Goal: Task Accomplishment & Management: Complete application form

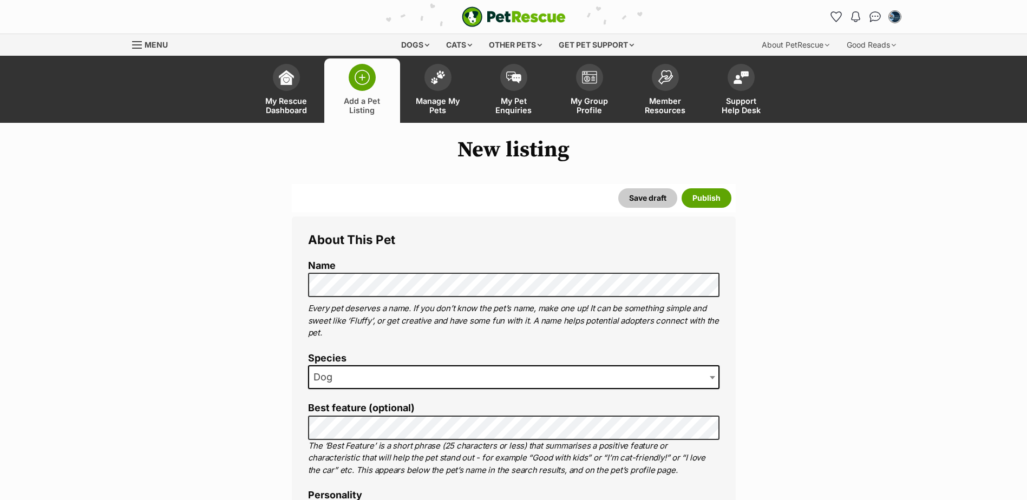
select select
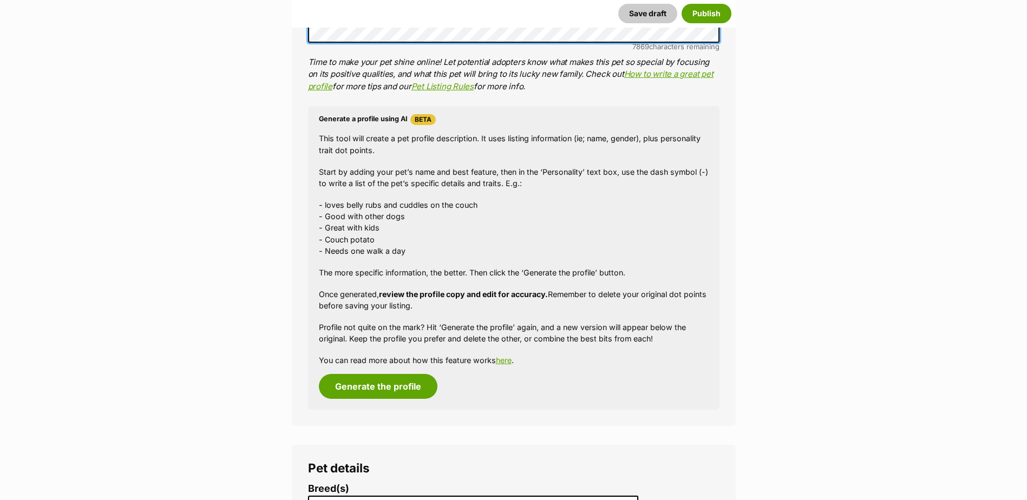
scroll to position [758, 0]
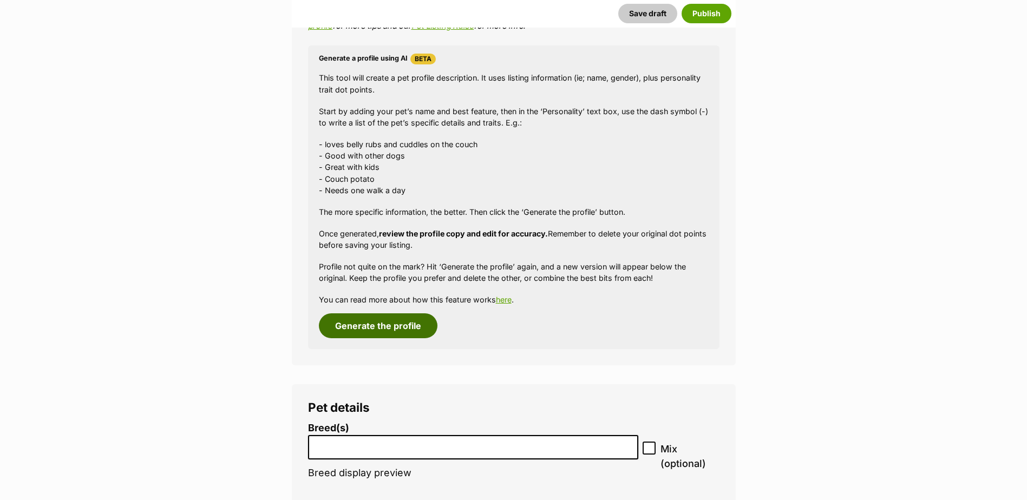
click at [382, 332] on button "Generate the profile" at bounding box center [378, 325] width 119 height 25
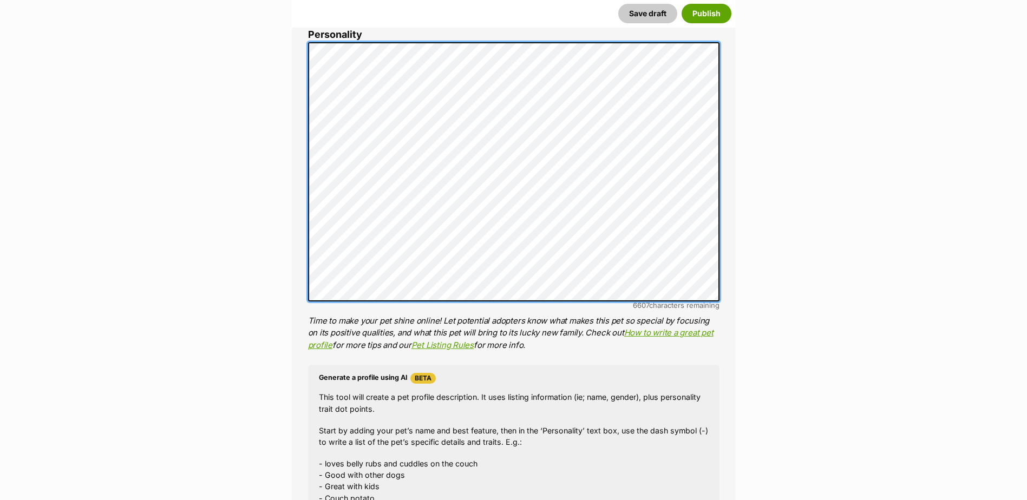
scroll to position [480, 0]
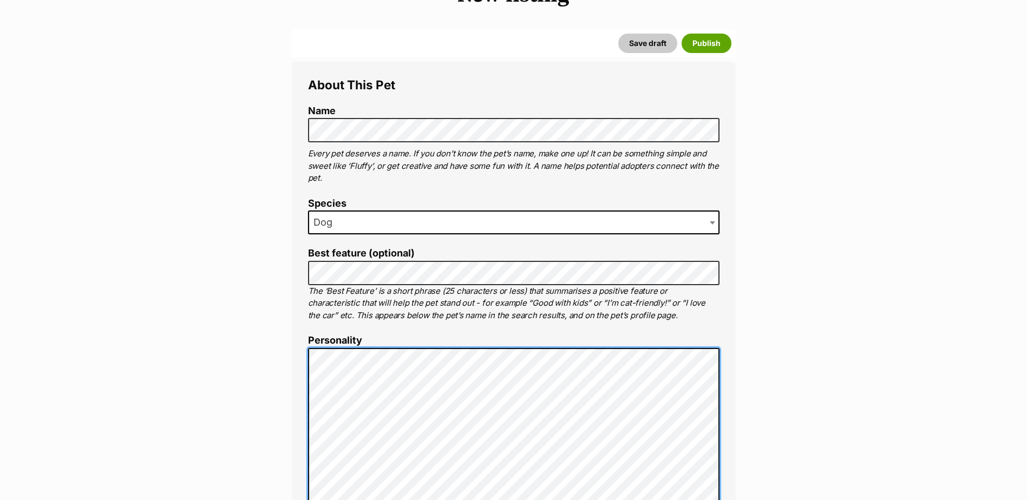
scroll to position [0, 0]
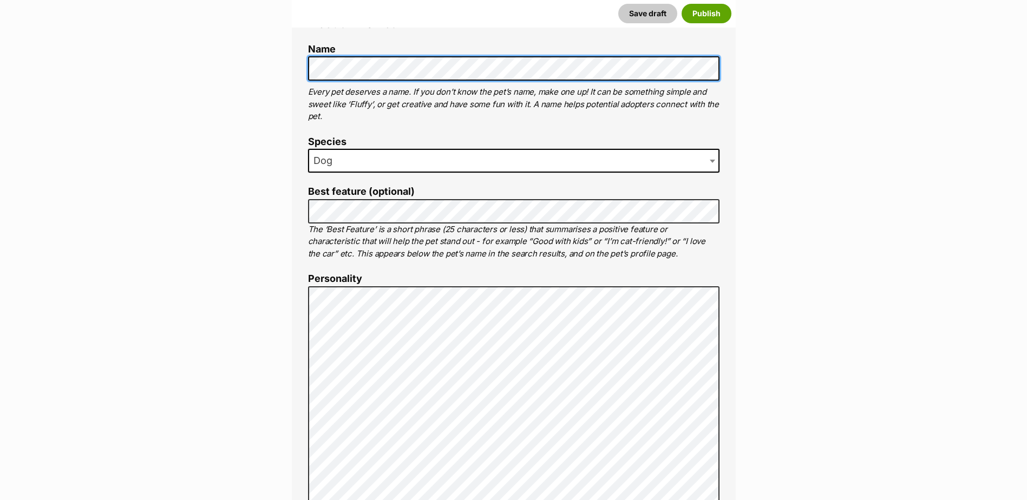
scroll to position [108, 0]
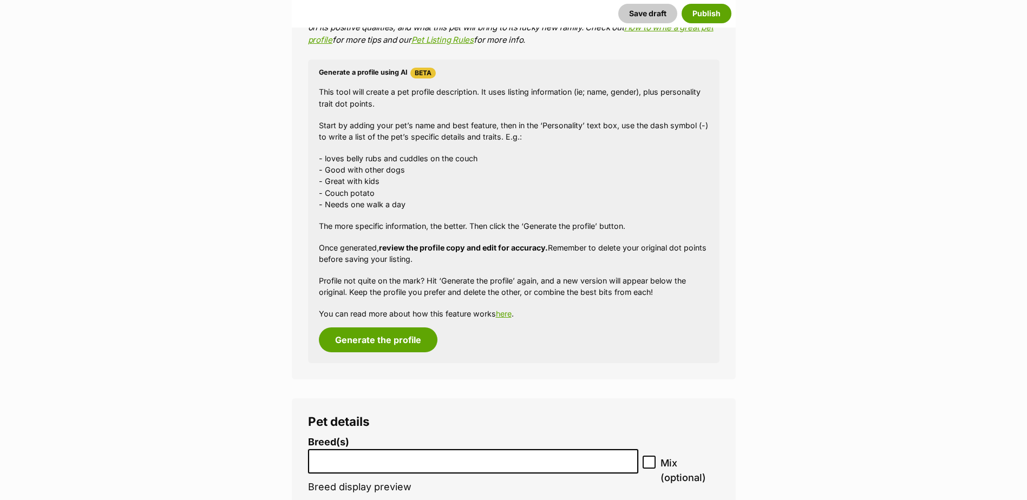
scroll to position [758, 0]
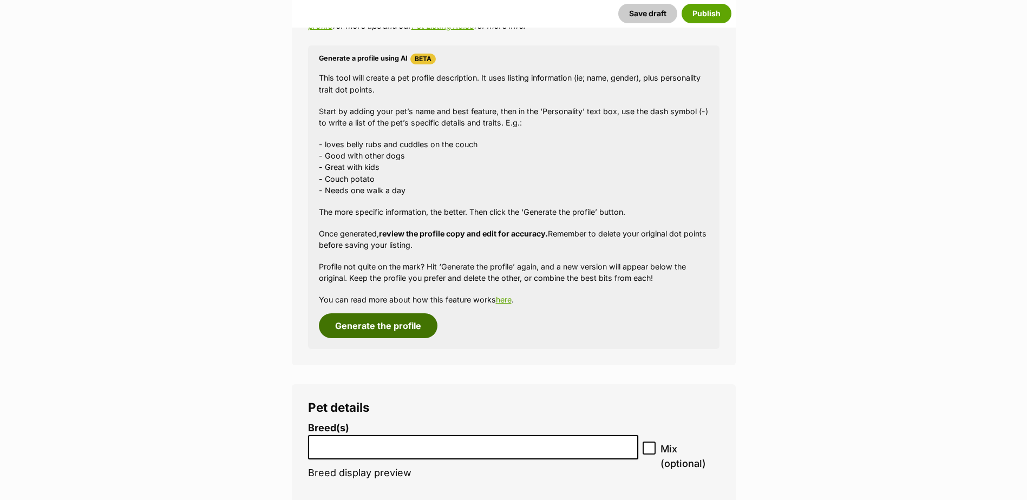
click at [381, 322] on button "Generate the profile" at bounding box center [378, 325] width 119 height 25
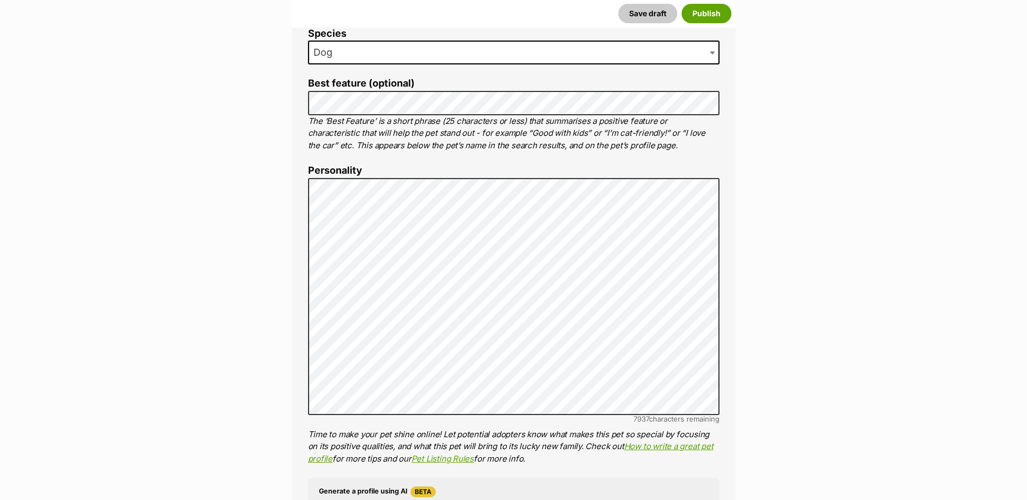
scroll to position [371, 0]
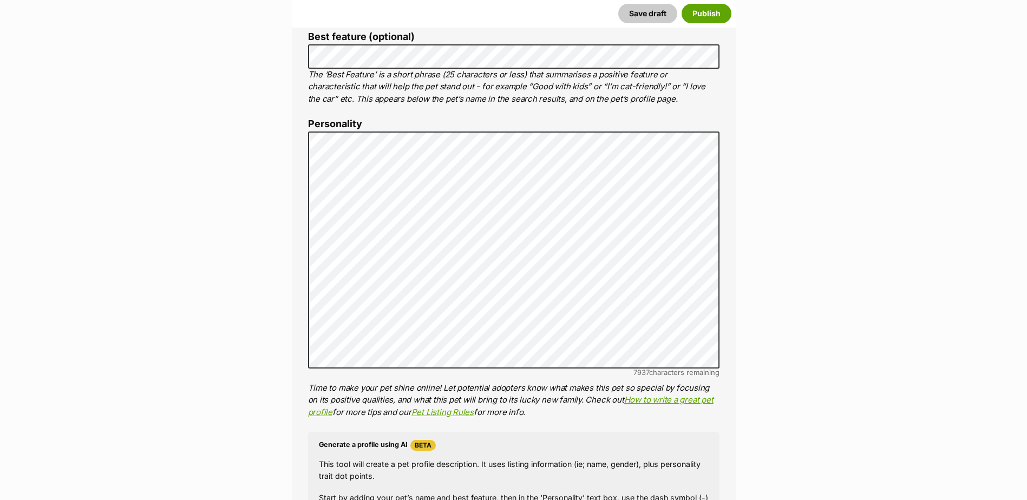
drag, startPoint x: 876, startPoint y: 351, endPoint x: 807, endPoint y: 350, distance: 69.3
